Goal: Check status: Check status

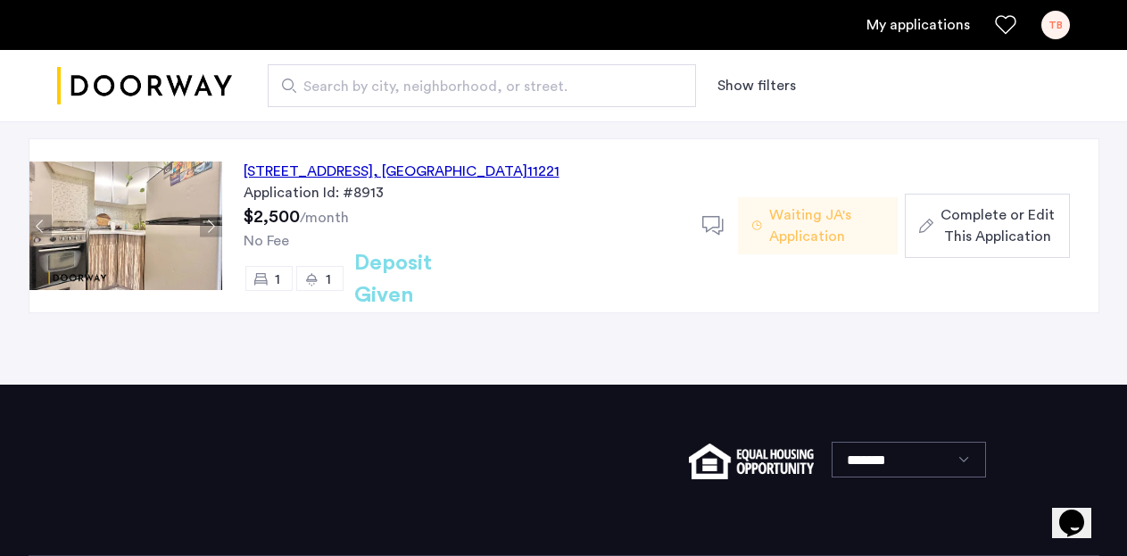
scroll to position [147, 0]
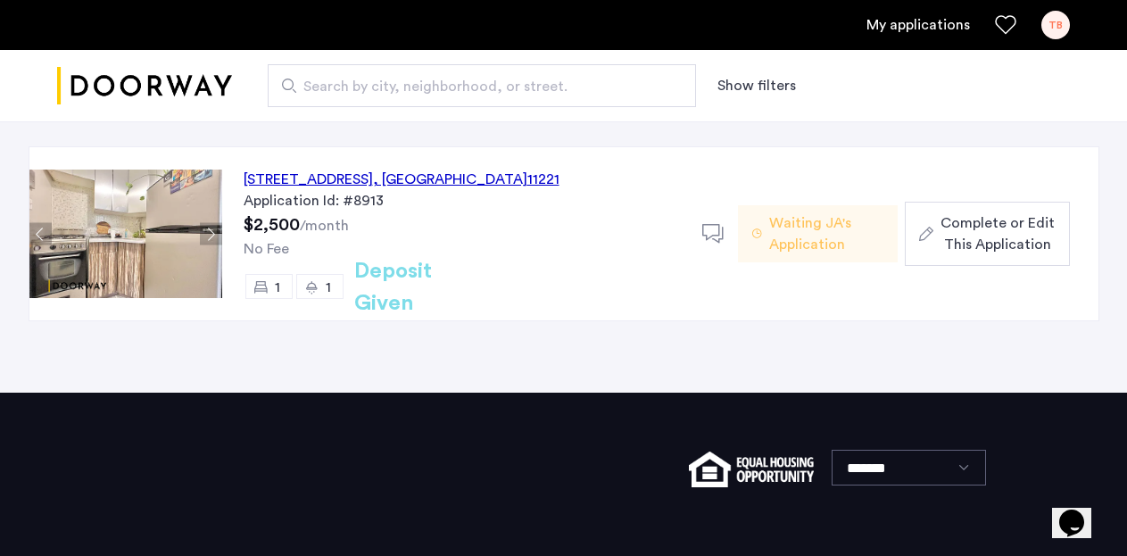
click at [281, 179] on div "[STREET_ADDRESS]" at bounding box center [402, 179] width 316 height 21
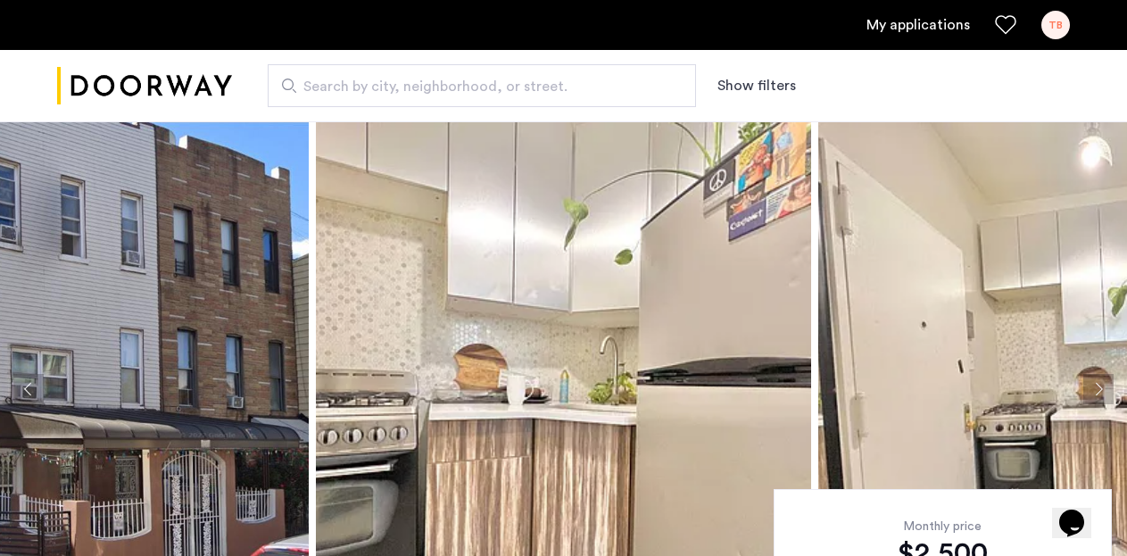
scroll to position [29, 0]
